Goal: Task Accomplishment & Management: Use online tool/utility

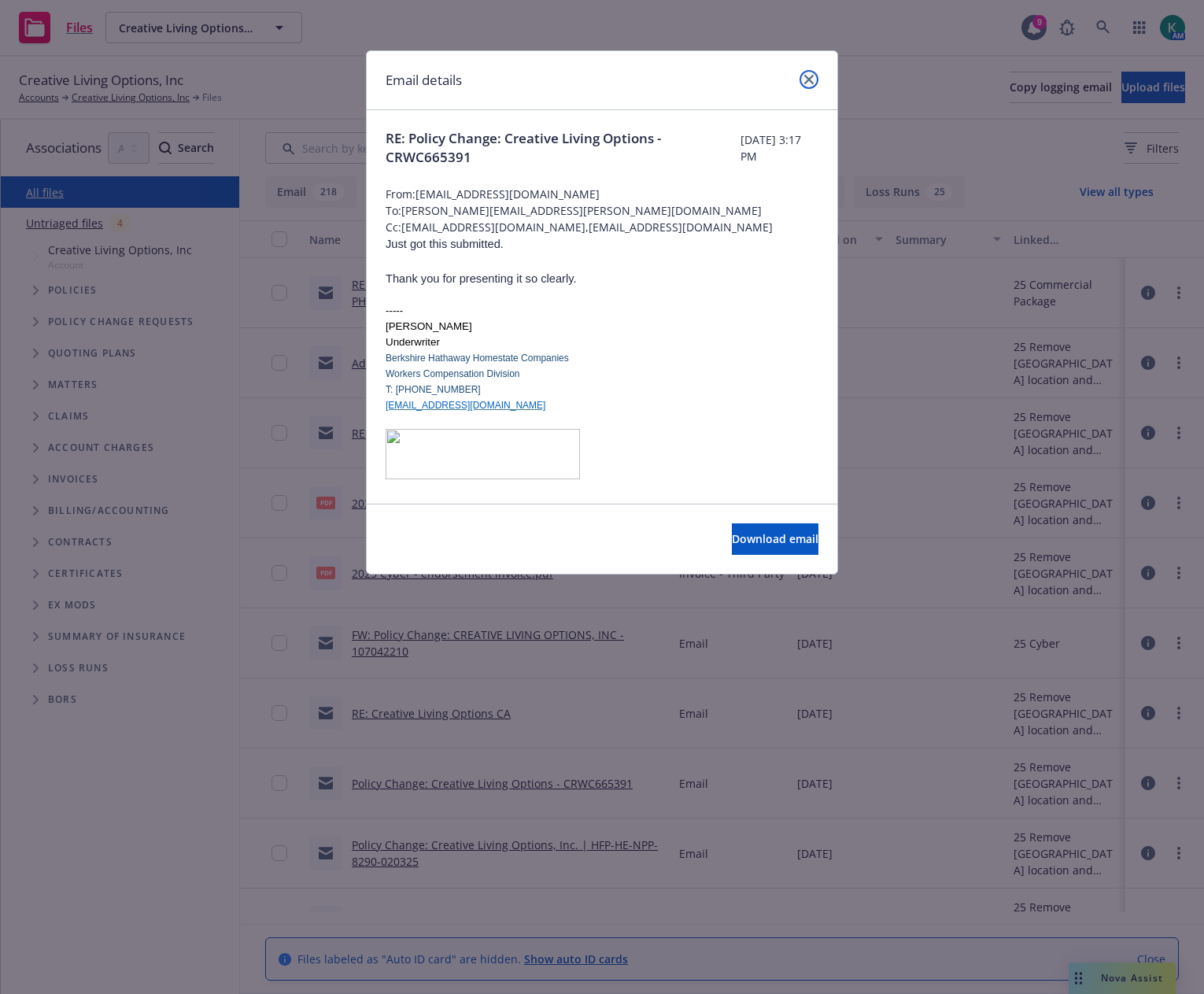
click at [808, 81] on icon "close" at bounding box center [808, 79] width 9 height 9
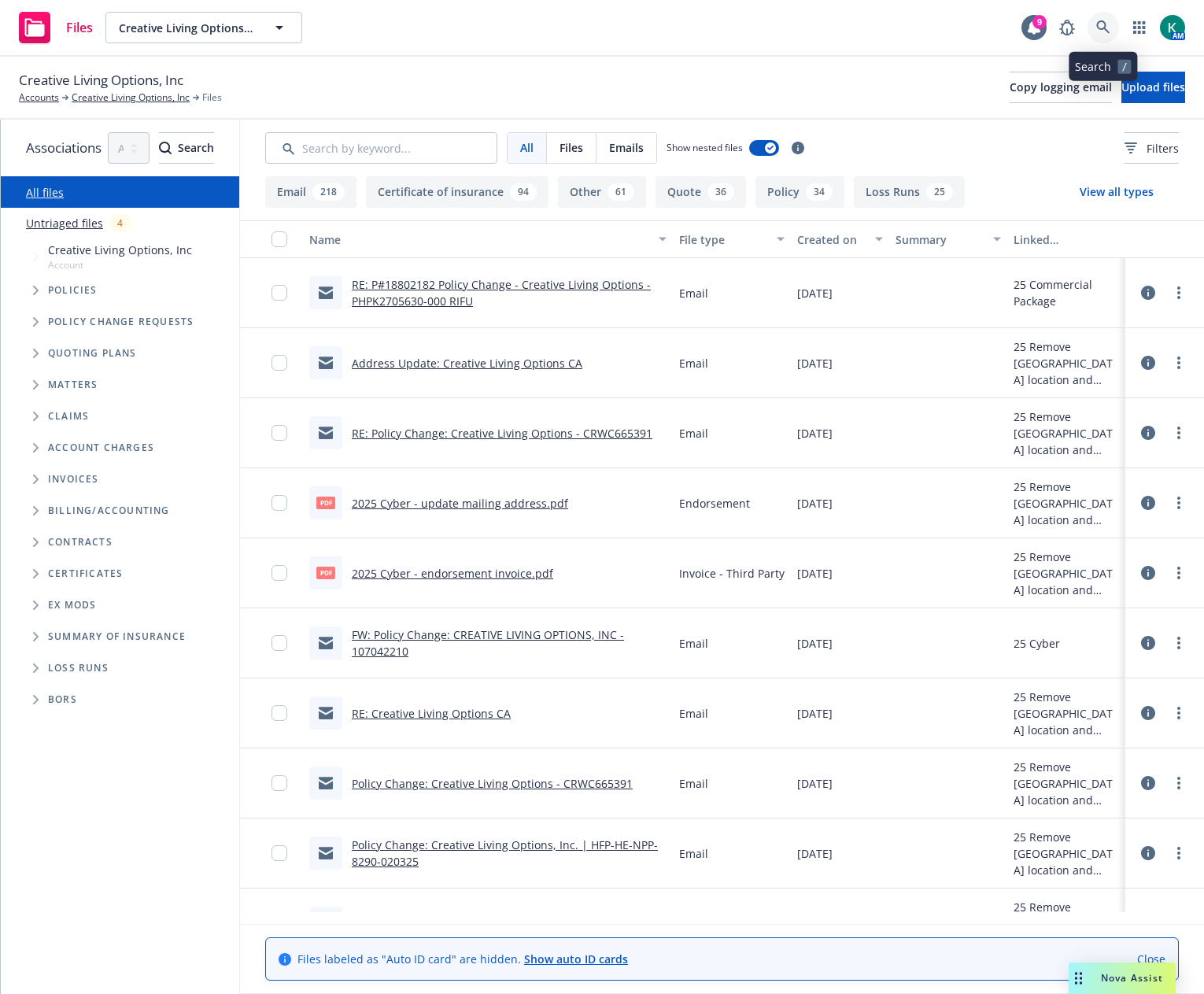
click at [1104, 31] on icon at bounding box center [1103, 27] width 15 height 15
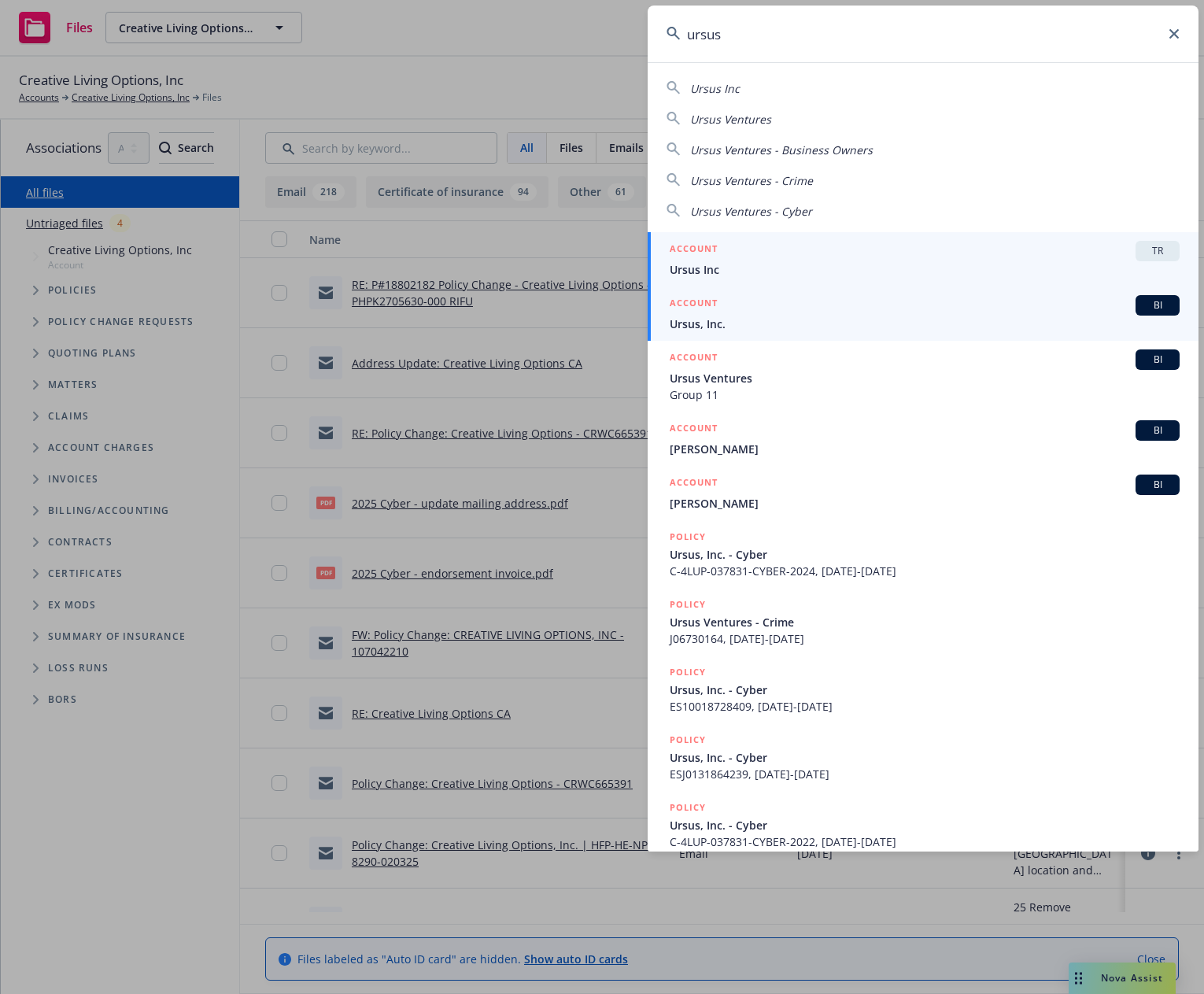
type input "ursus"
click at [747, 308] on div "ACCOUNT BI" at bounding box center [924, 306] width 510 height 21
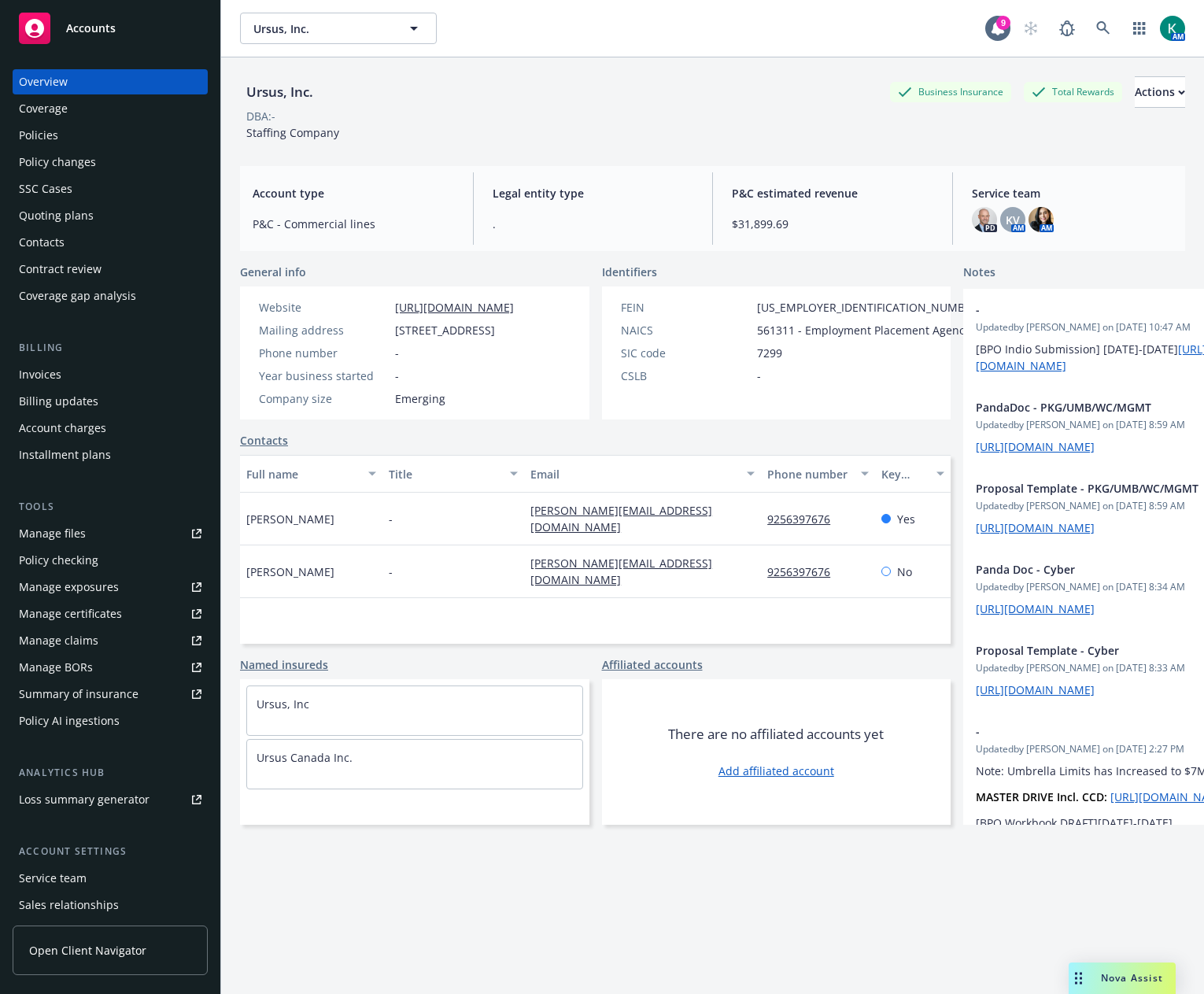
drag, startPoint x: 771, startPoint y: 914, endPoint x: 789, endPoint y: 913, distance: 18.0
click at [772, 913] on div "Ursus, Inc. Business Insurance Total Rewards Actions DBA: - Staffing Company Ac…" at bounding box center [712, 545] width 945 height 975
drag, startPoint x: 1138, startPoint y: 977, endPoint x: 1117, endPoint y: 953, distance: 31.9
click at [1136, 975] on span "Nova Assist" at bounding box center [1131, 978] width 62 height 14
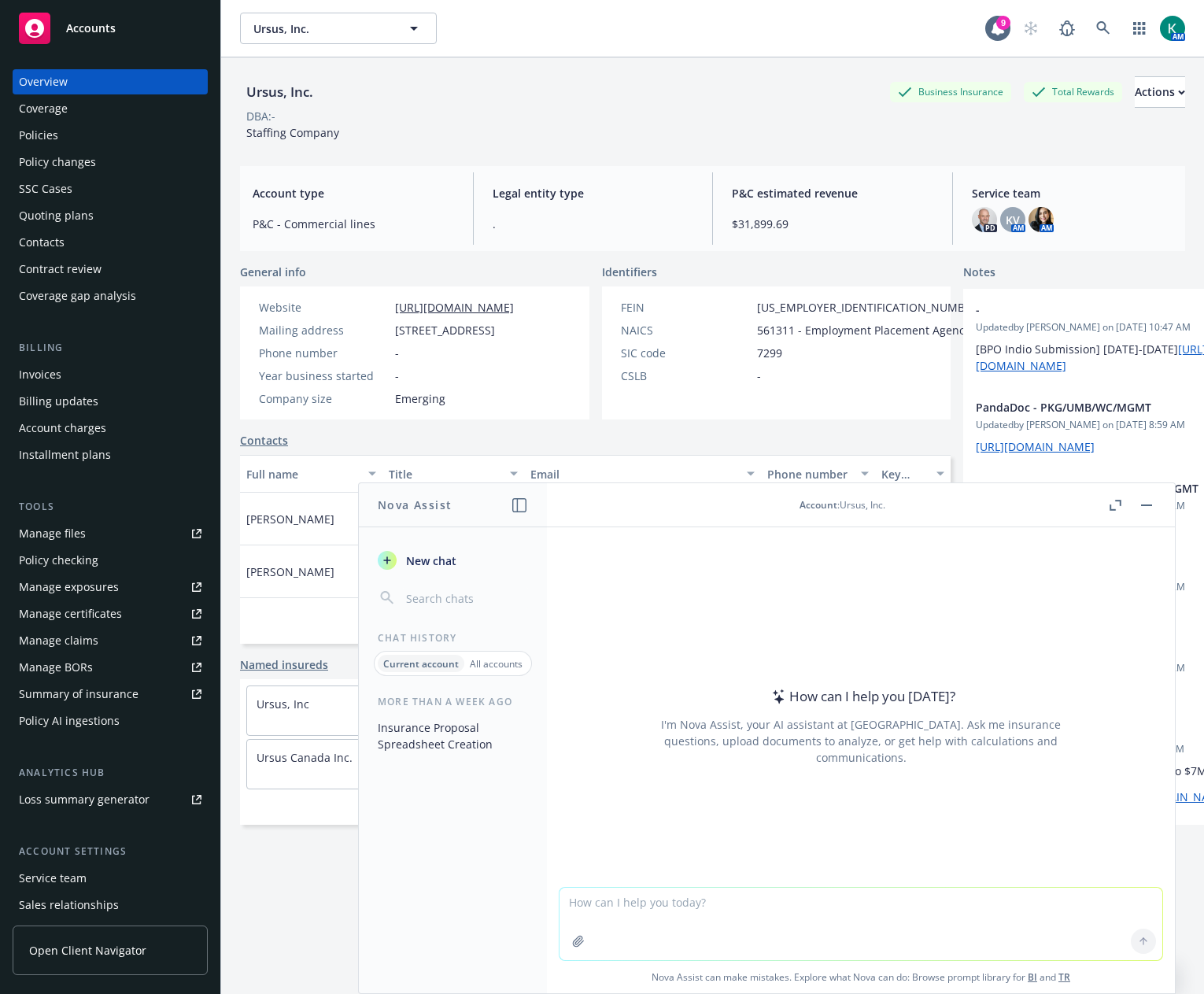
click at [674, 900] on textarea at bounding box center [861, 924] width 602 height 72
type textarea "a"
type textarea "Can you advise if there are certain requ"
drag, startPoint x: 784, startPoint y: 903, endPoint x: 510, endPoint y: 912, distance: 274.1
click at [546, 912] on div "Nova Assist New chat Chat History Current account All accounts More than a week…" at bounding box center [860, 738] width 629 height 512
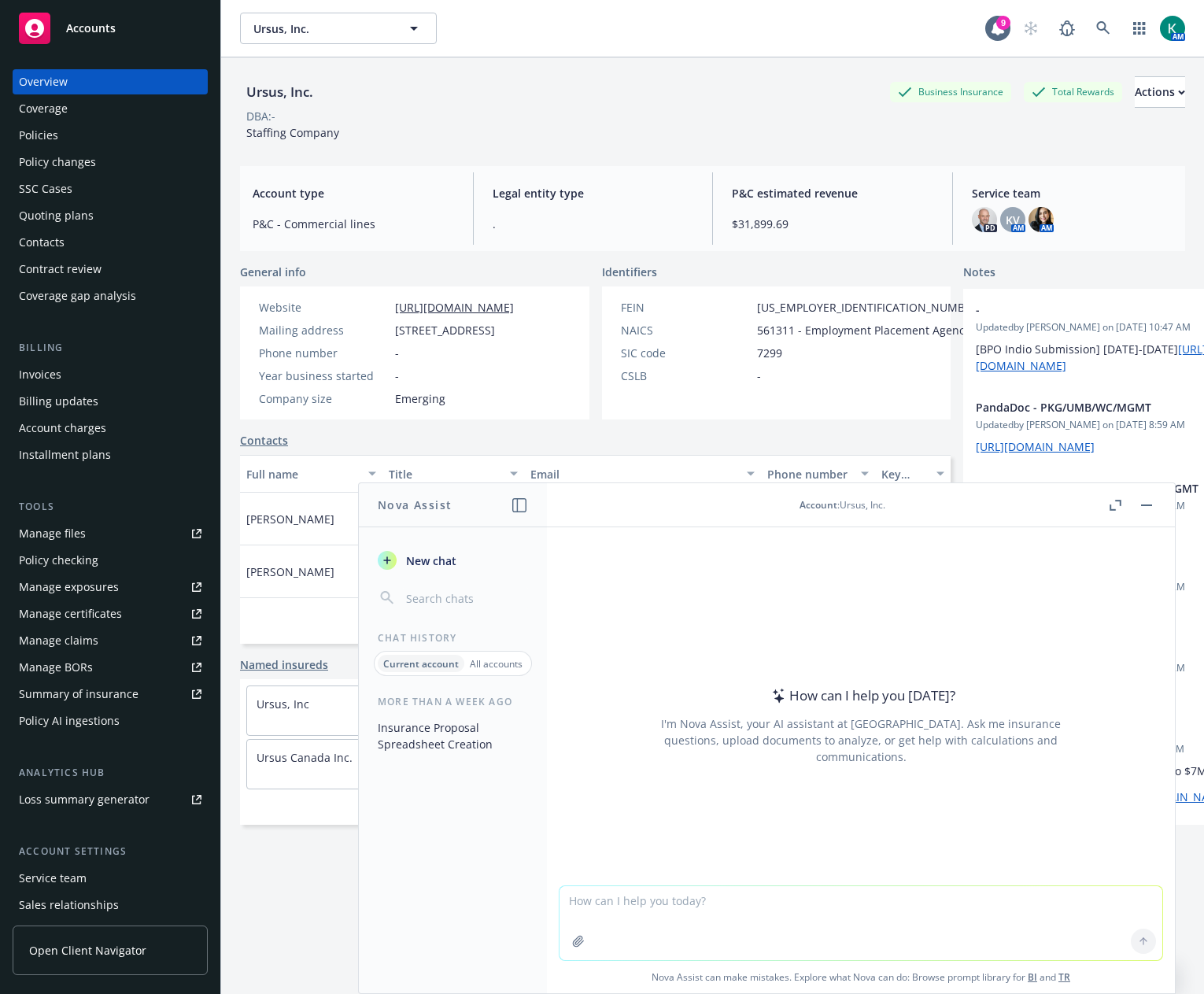
drag, startPoint x: 586, startPoint y: 96, endPoint x: 864, endPoint y: 81, distance: 278.4
click at [586, 96] on div "Ursus, Inc. Business Insurance Total Rewards Actions" at bounding box center [712, 92] width 945 height 32
click at [1134, 90] on div "Actions" at bounding box center [1159, 92] width 51 height 30
click at [1062, 199] on link "Copy logging email" at bounding box center [1055, 197] width 258 height 32
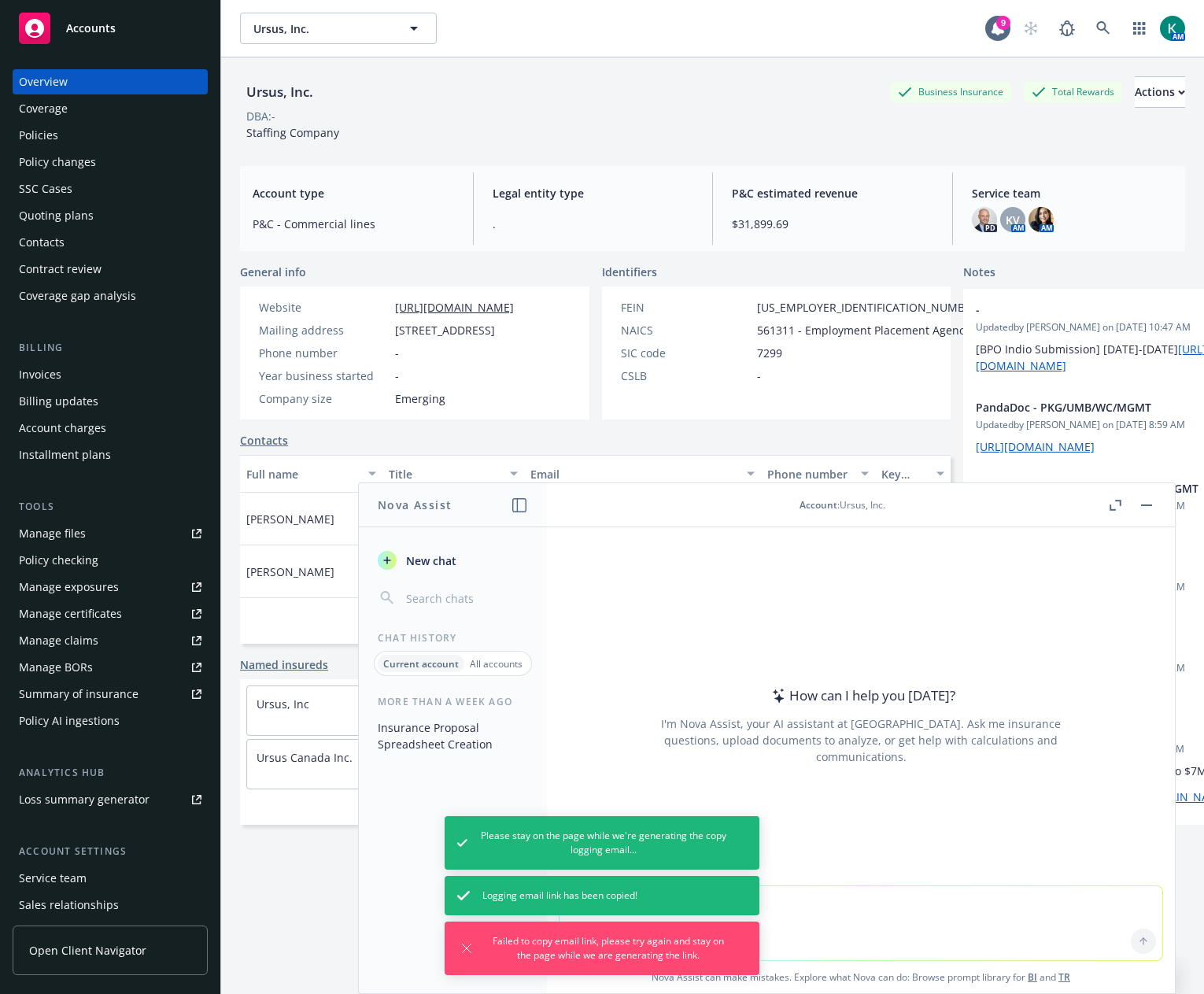
click at [1086, 824] on div "How can I help you [DATE]? I'm Nova Assist, your AI assistant at Newfront. Ask …" at bounding box center [861, 724] width 602 height 245
